Goal: Task Accomplishment & Management: Use online tool/utility

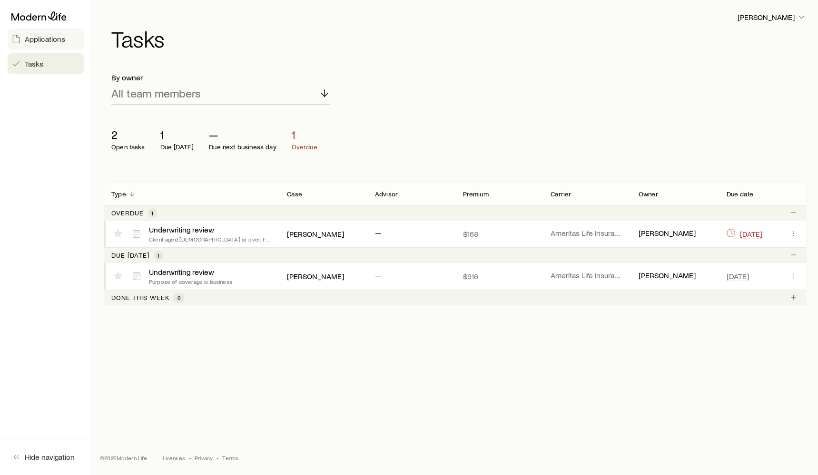
click at [60, 39] on span "Applications" at bounding box center [45, 39] width 40 height 10
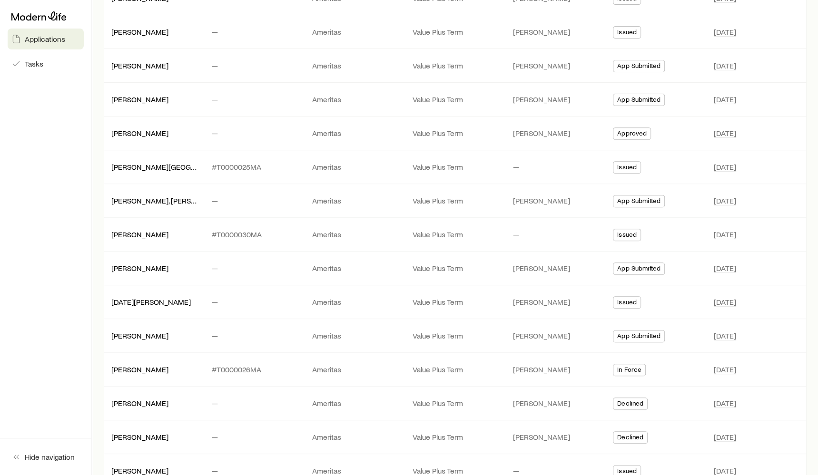
scroll to position [317, 0]
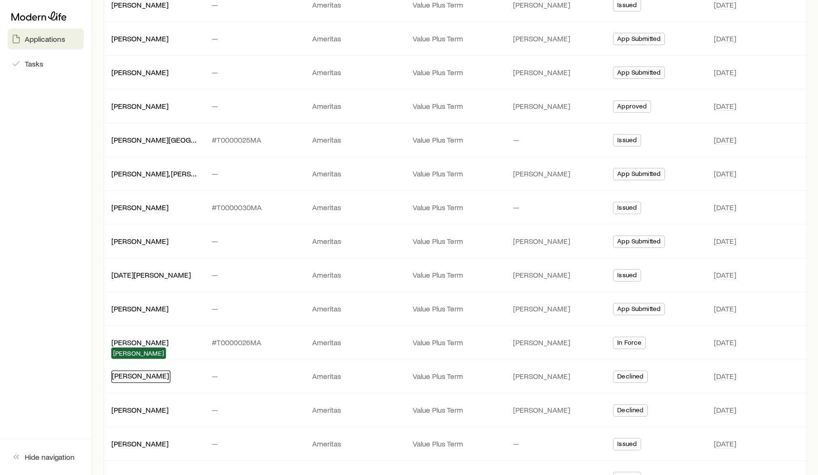
click at [136, 371] on link "[PERSON_NAME]" at bounding box center [140, 375] width 57 height 9
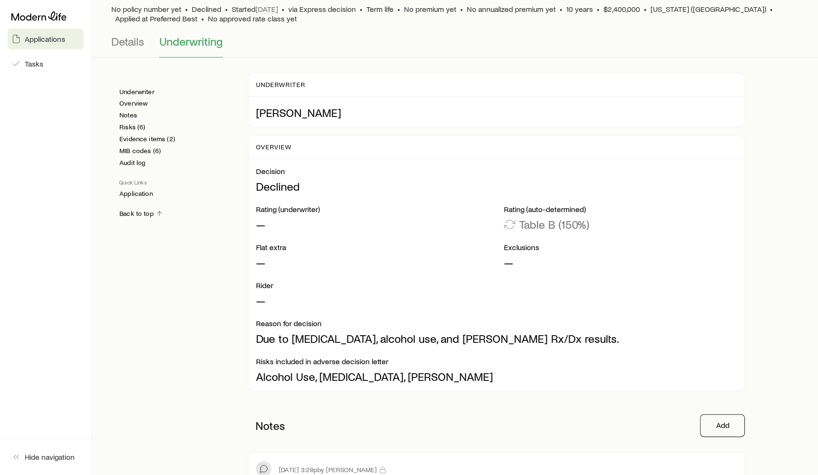
scroll to position [1, 0]
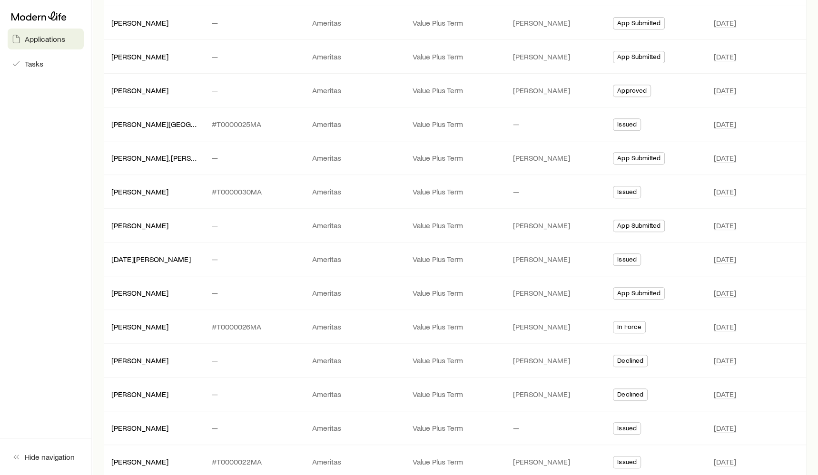
scroll to position [360, 0]
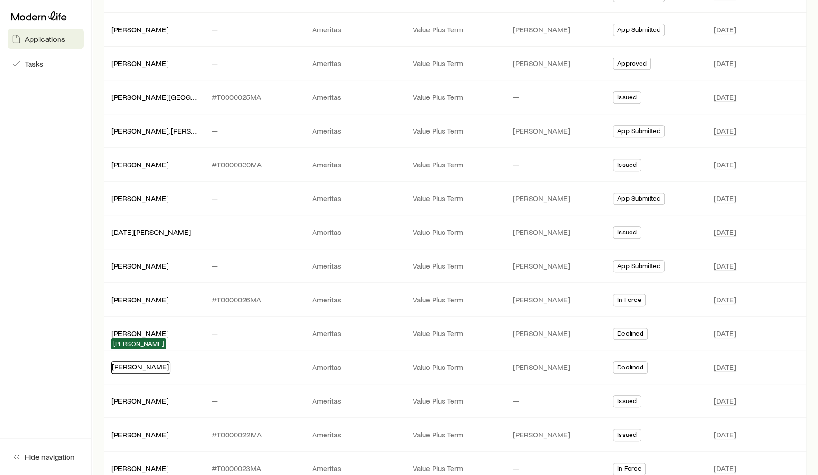
click at [131, 362] on link "[PERSON_NAME]" at bounding box center [140, 366] width 57 height 9
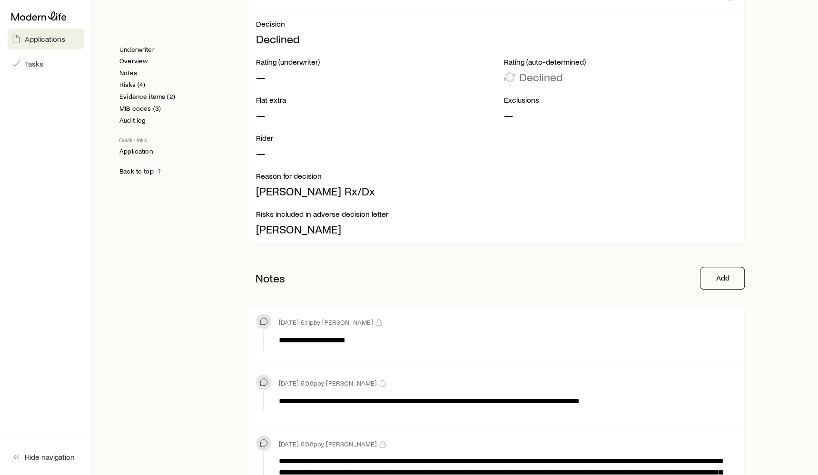
scroll to position [184, 0]
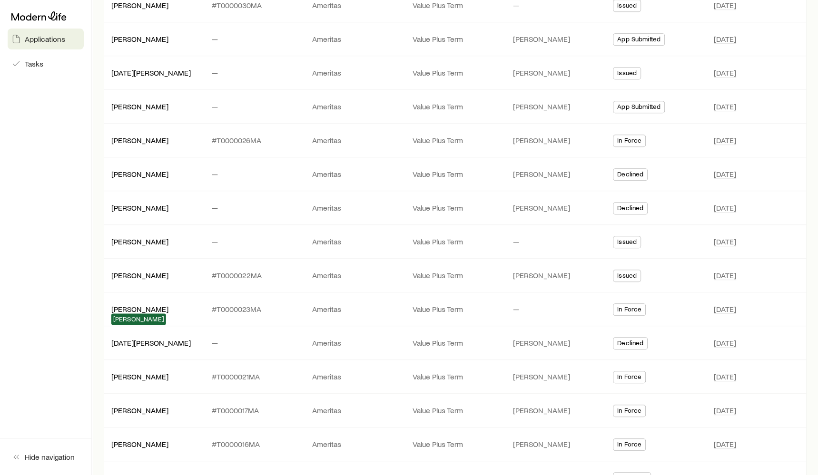
scroll to position [528, 0]
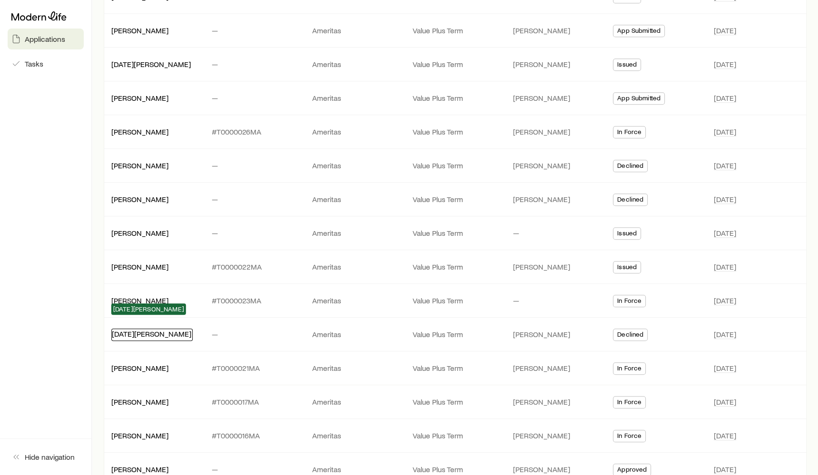
click at [125, 329] on link "[DATE][PERSON_NAME]" at bounding box center [151, 333] width 79 height 9
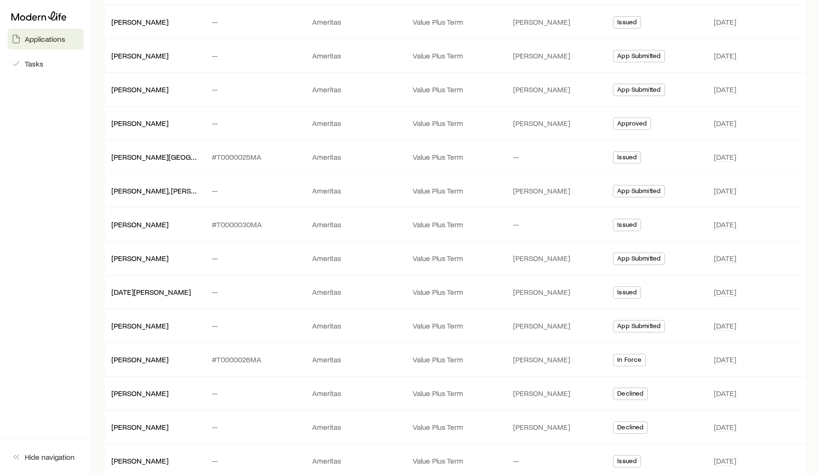
scroll to position [307, 0]
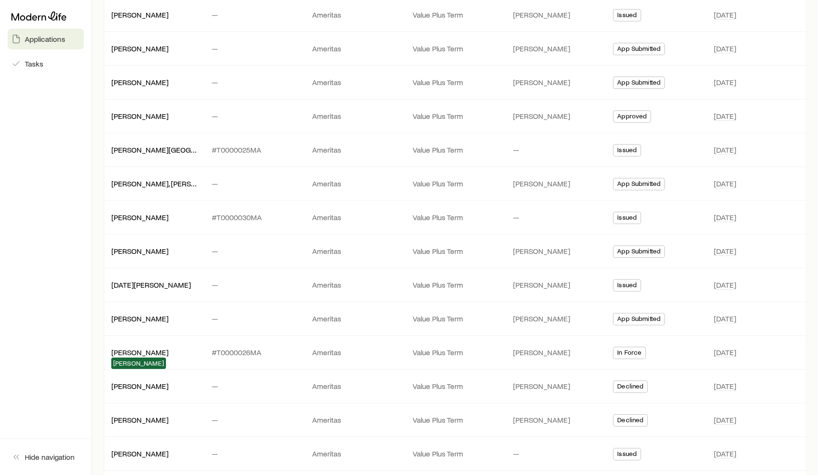
click at [154, 381] on link "[PERSON_NAME]" at bounding box center [139, 385] width 57 height 9
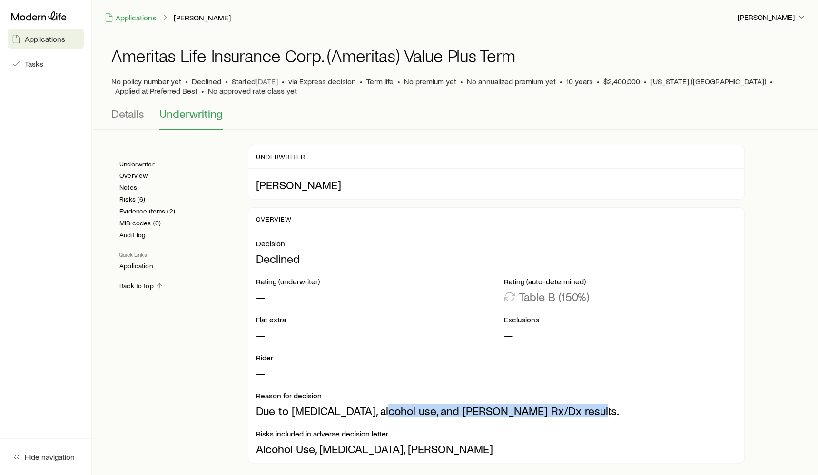
drag, startPoint x: 374, startPoint y: 408, endPoint x: 601, endPoint y: 413, distance: 226.9
click at [601, 413] on p "Due to [MEDICAL_DATA], alcohol use, and [PERSON_NAME] Rx/Dx results." at bounding box center [496, 410] width 480 height 13
copy p "alcohol use, and [PERSON_NAME] Rx/Dx results."
